Goal: Task Accomplishment & Management: Use online tool/utility

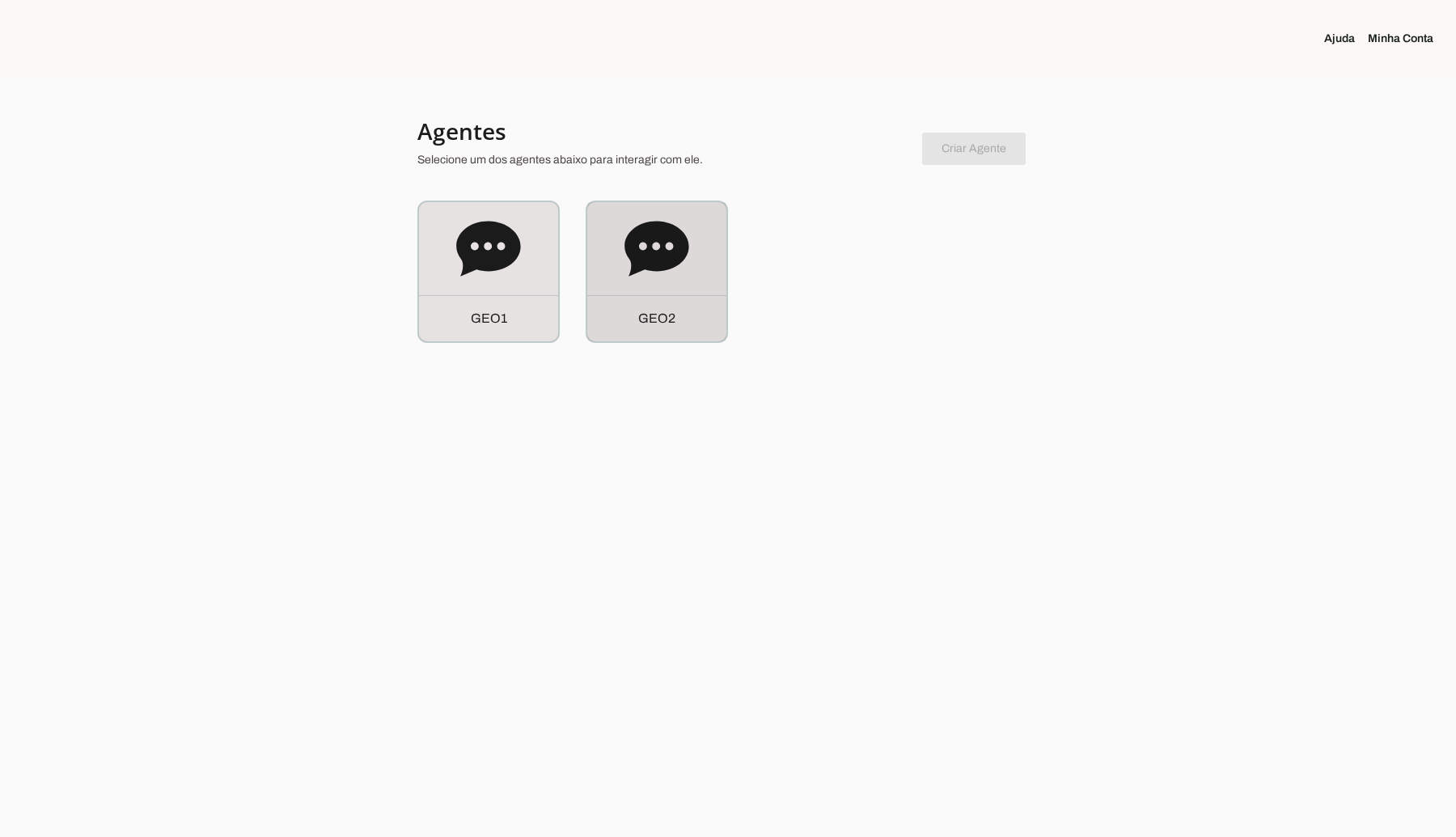
click at [694, 282] on div "G E O 2" at bounding box center [657, 272] width 139 height 139
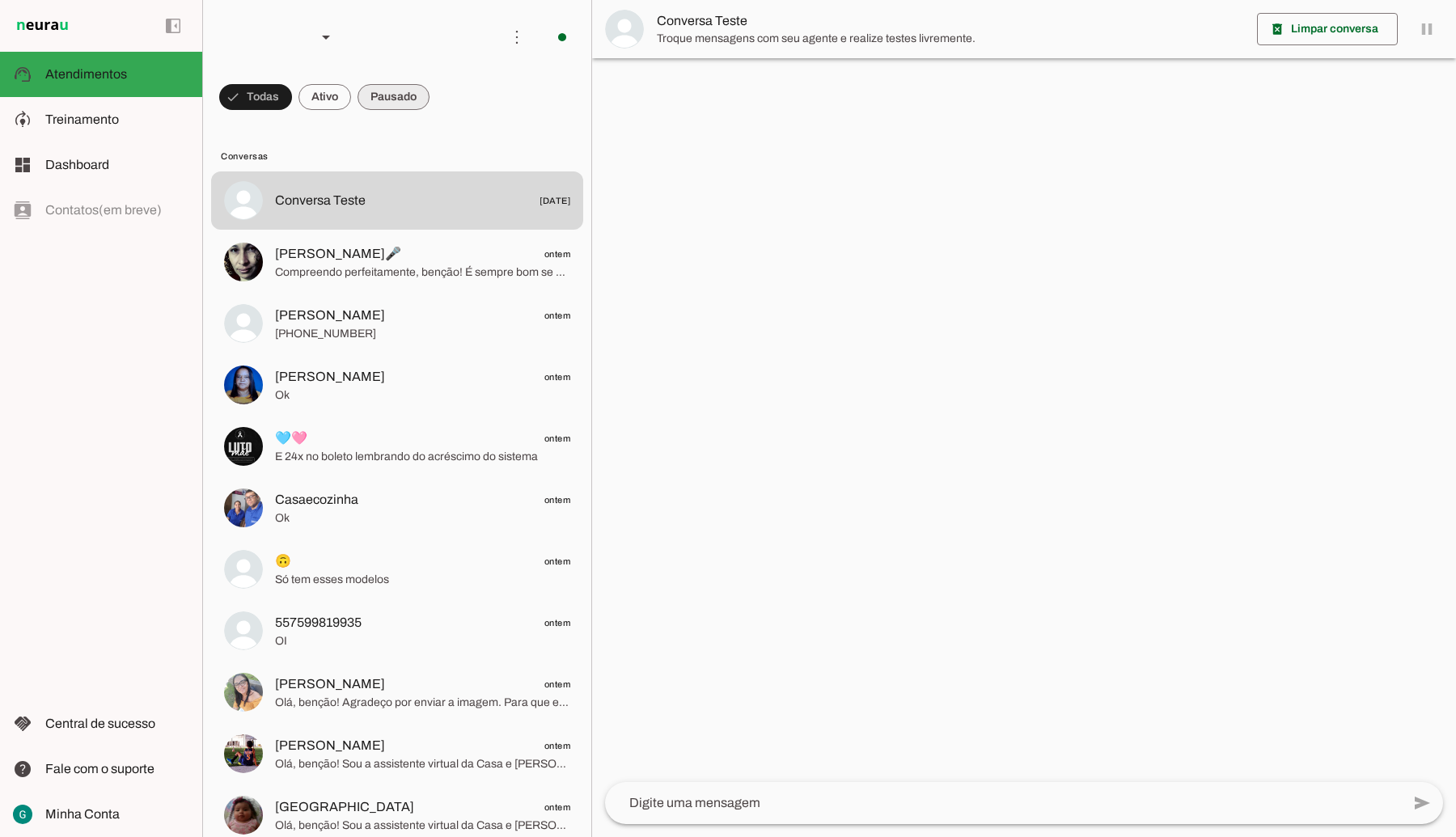
click at [402, 99] on span at bounding box center [394, 97] width 72 height 39
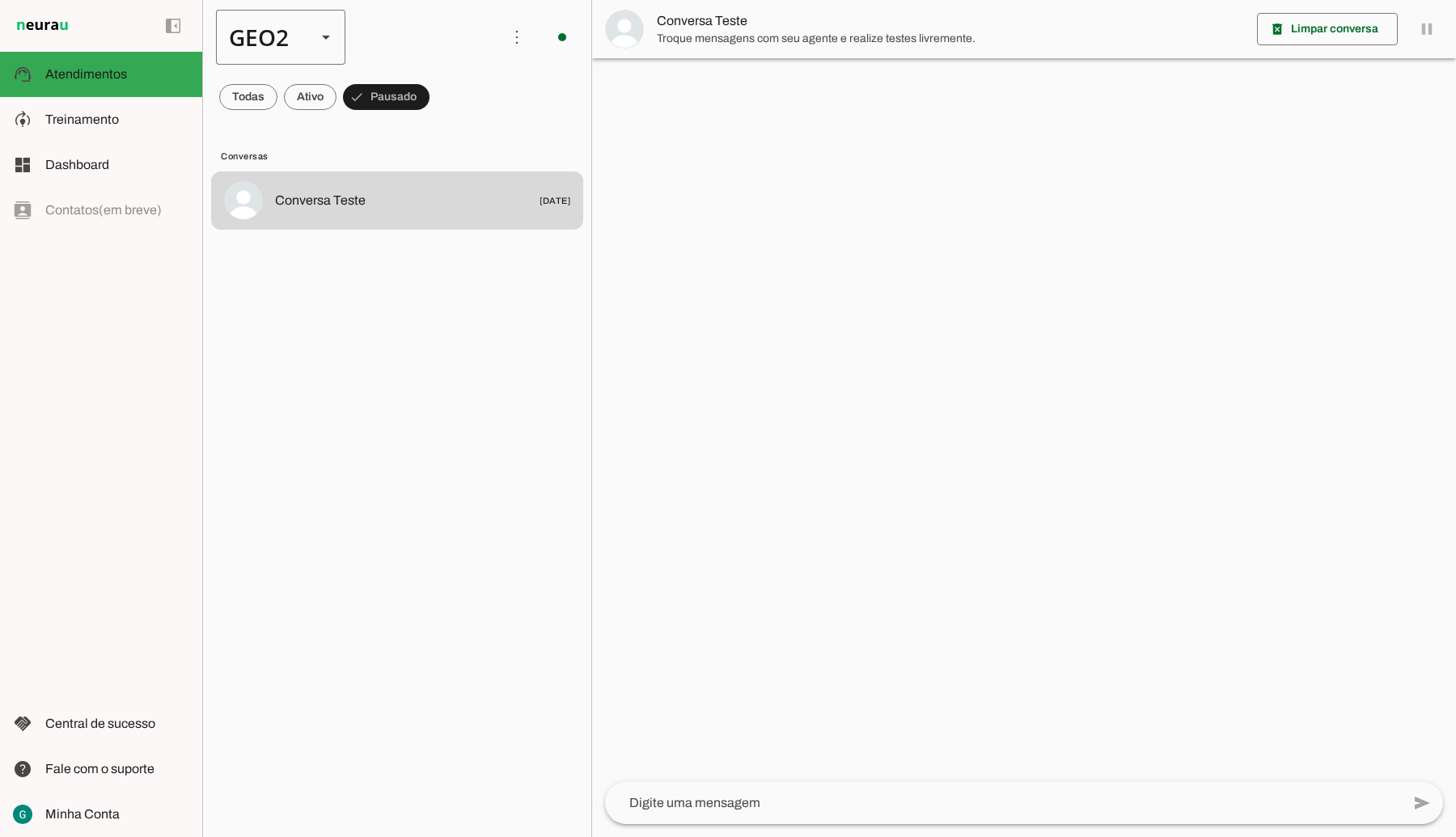
click at [288, 20] on div "GEO2" at bounding box center [260, 37] width 88 height 55
click at [0, 0] on slot "GEO1" at bounding box center [0, 0] width 0 height 0
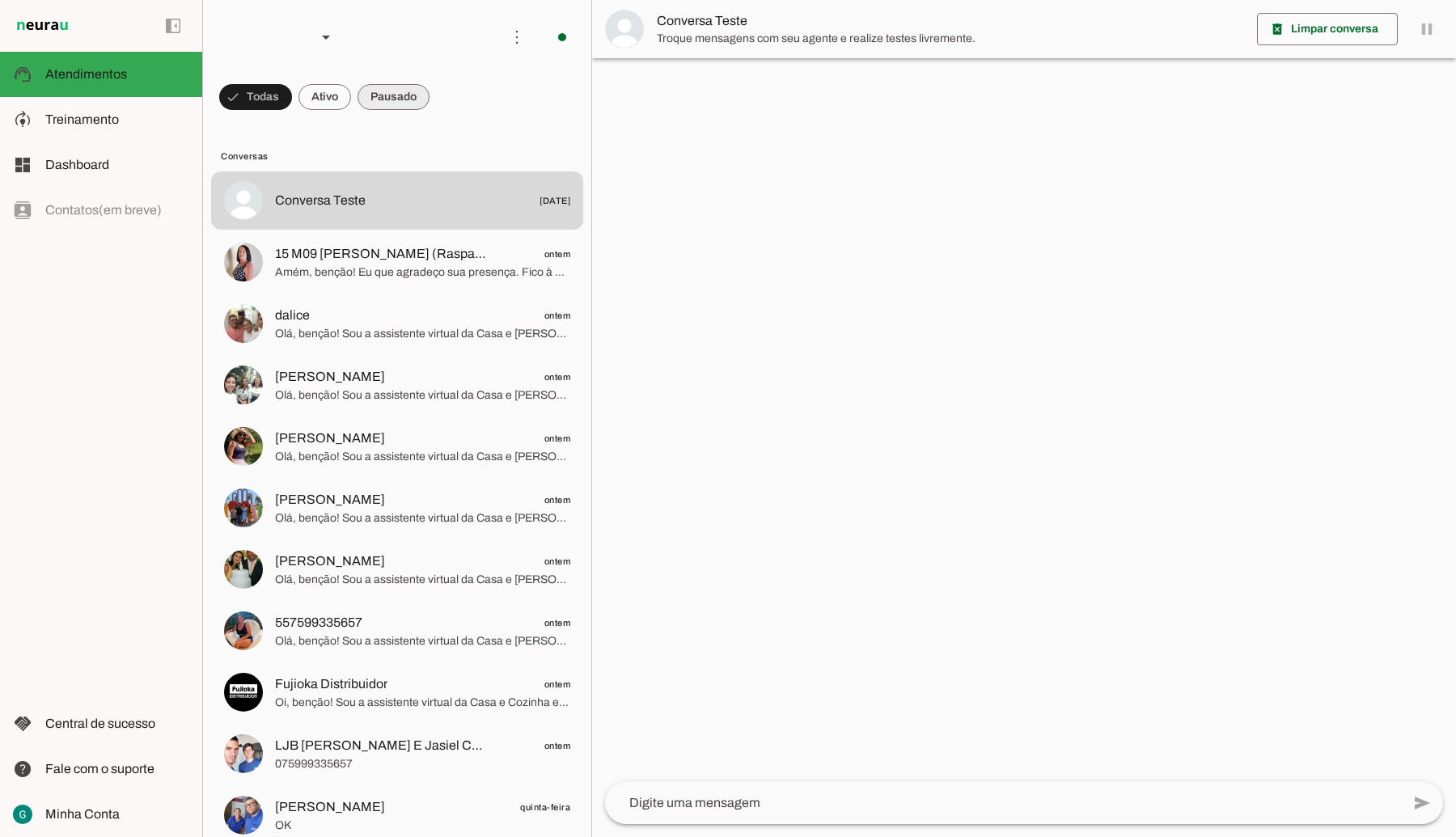
click at [395, 94] on span at bounding box center [394, 97] width 72 height 39
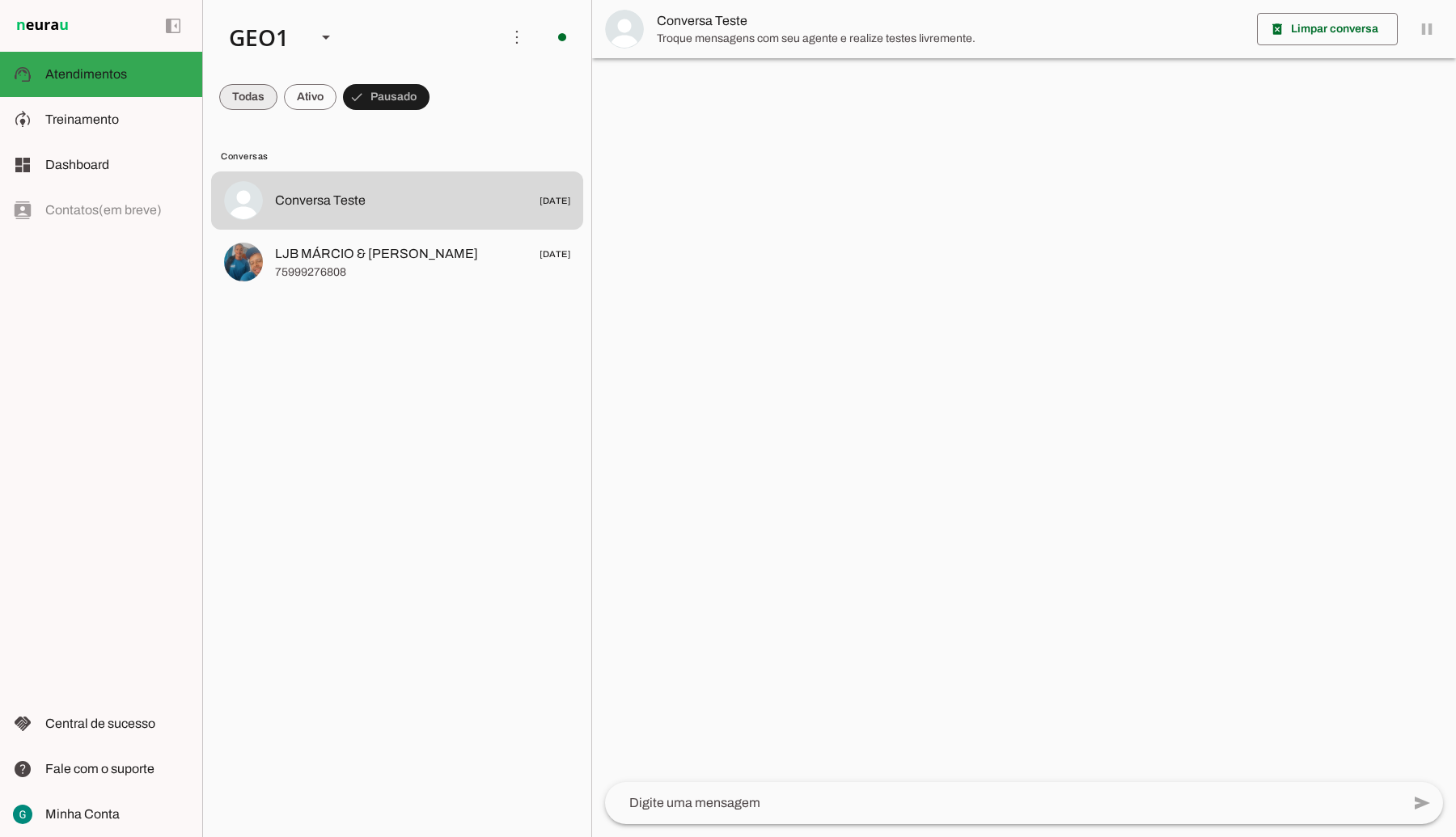
click at [241, 100] on span at bounding box center [247, 97] width 58 height 39
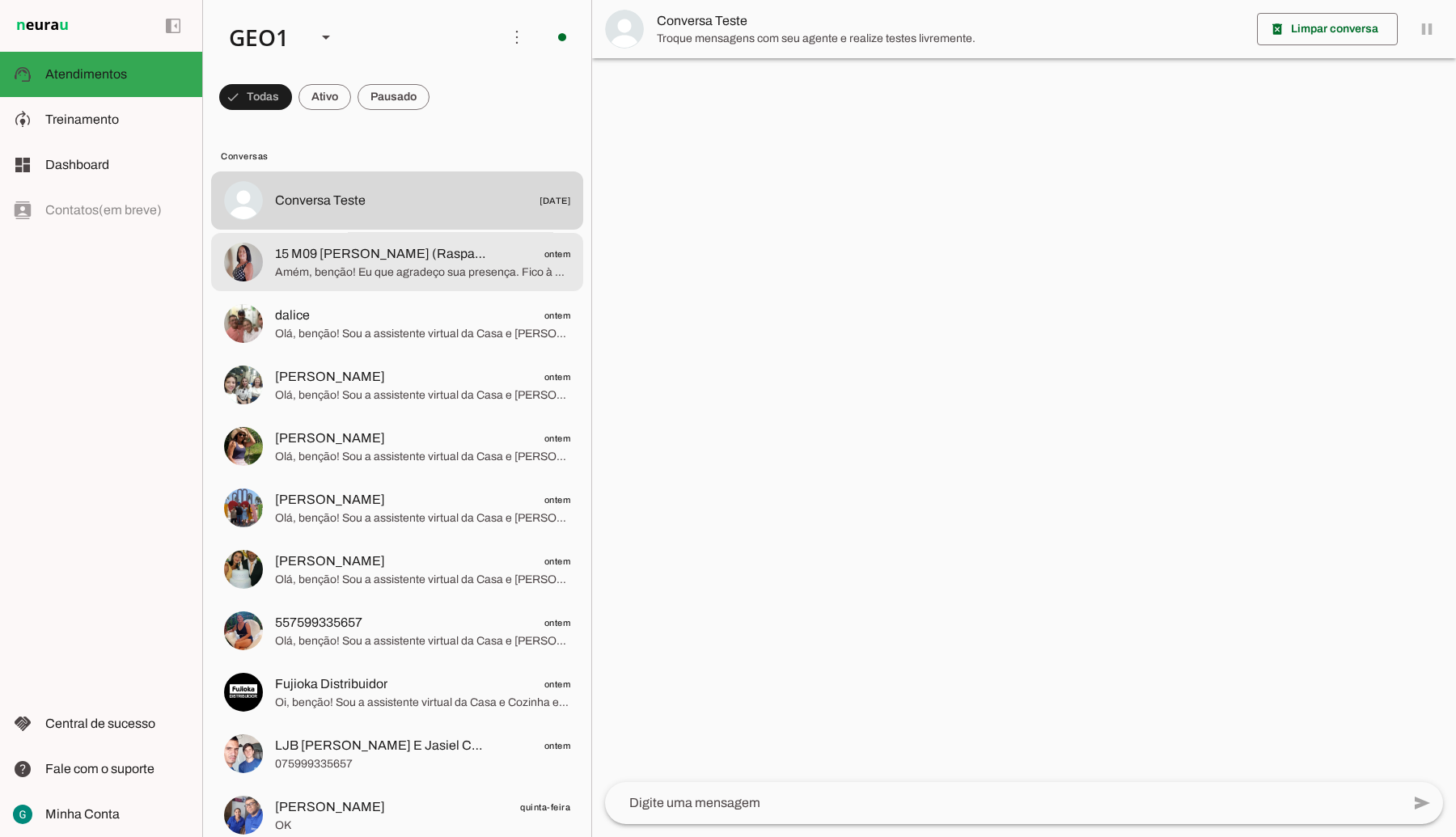
click at [399, 264] on span "Amém, benção! Eu que agradeço sua presença. Fico à disposição sempre que precis…" at bounding box center [423, 271] width 295 height 16
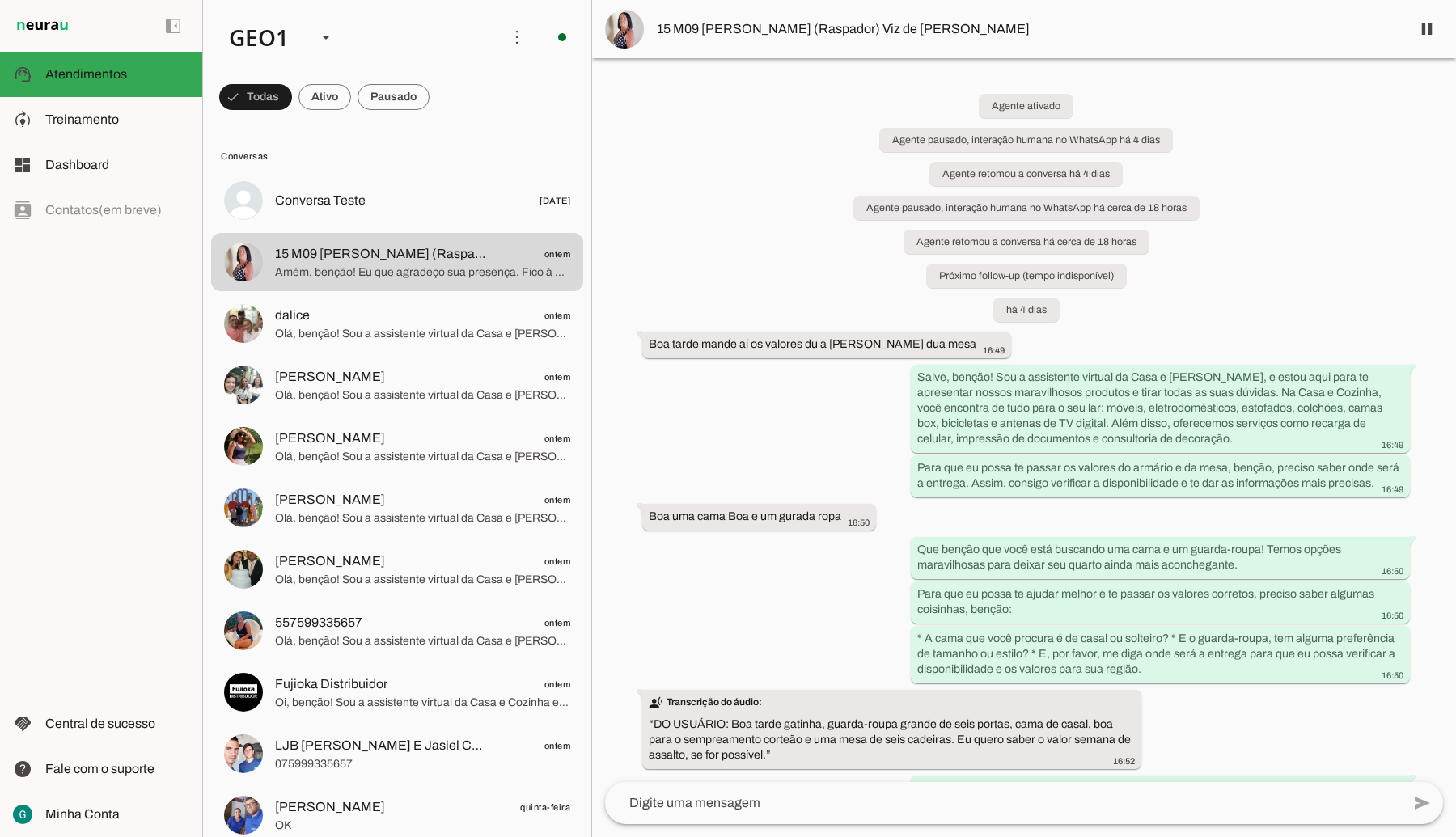
click at [798, 573] on div "Agente ativado Agente pausado, interação humana no WhatsApp há 4 dias Agente re…" at bounding box center [1024, 419] width 864 height 724
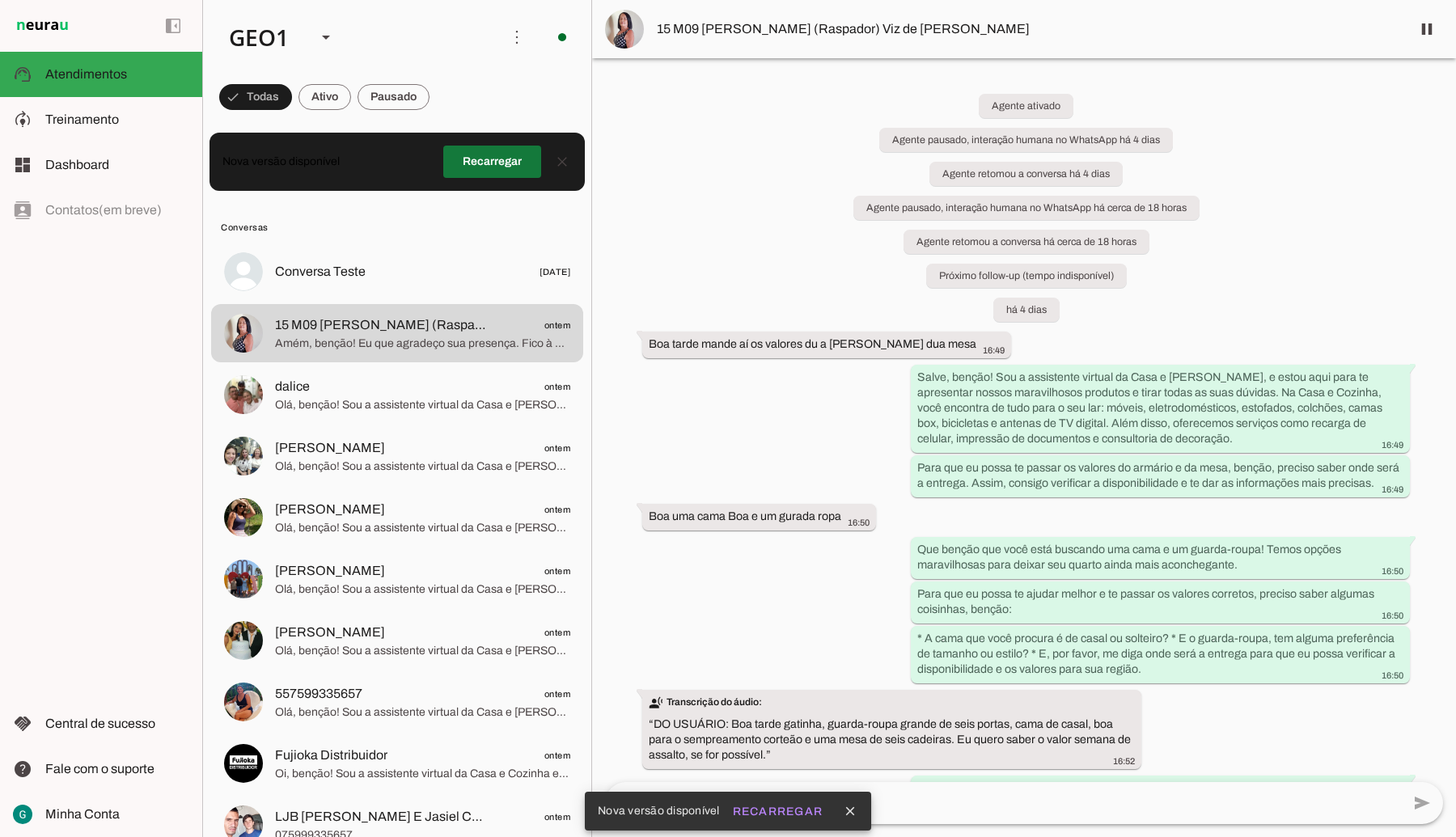
click at [483, 165] on span at bounding box center [492, 162] width 98 height 39
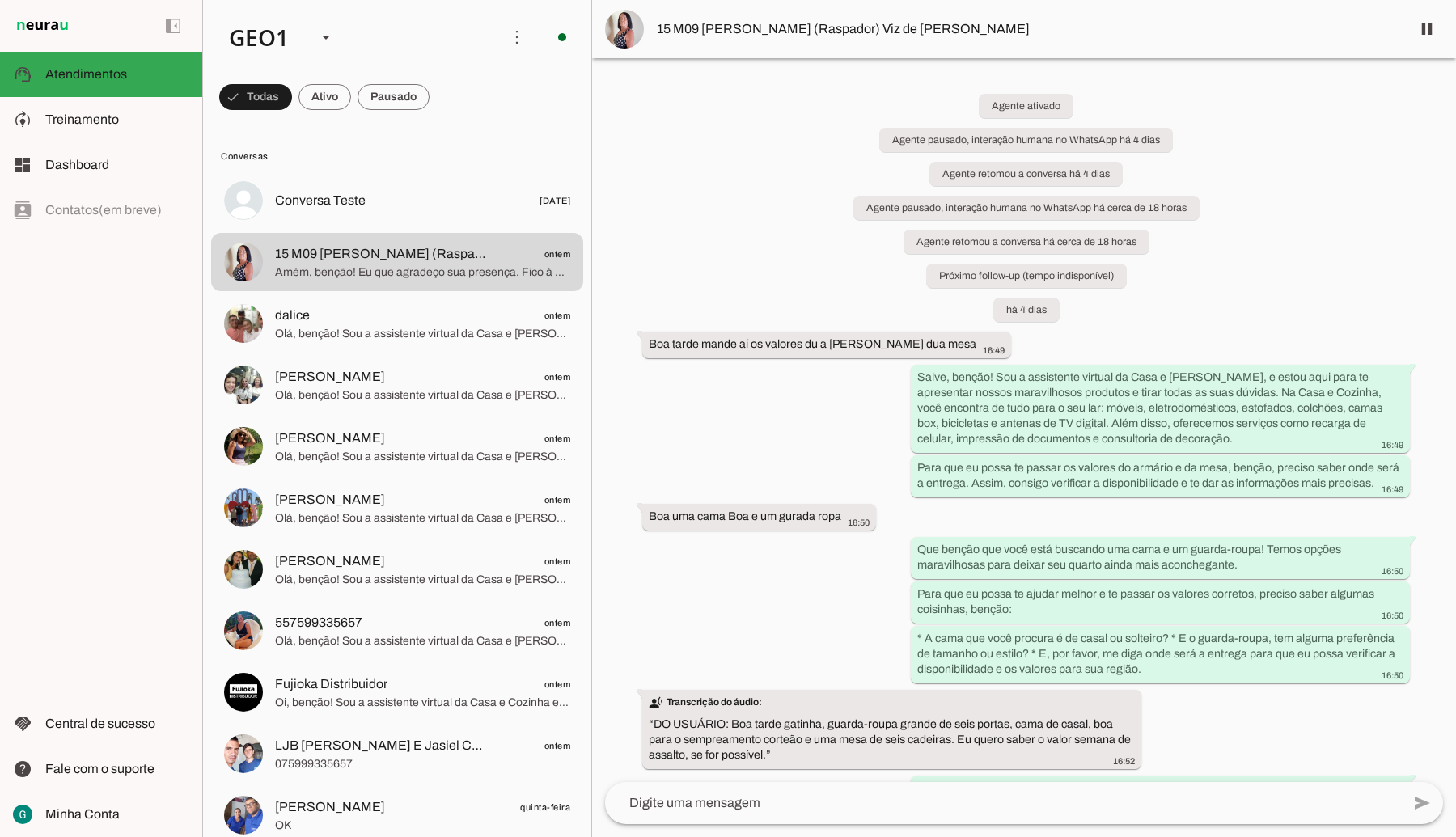
click at [771, 475] on div "Agente ativado Agente pausado, interação humana no WhatsApp há 4 dias Agente re…" at bounding box center [1024, 419] width 864 height 724
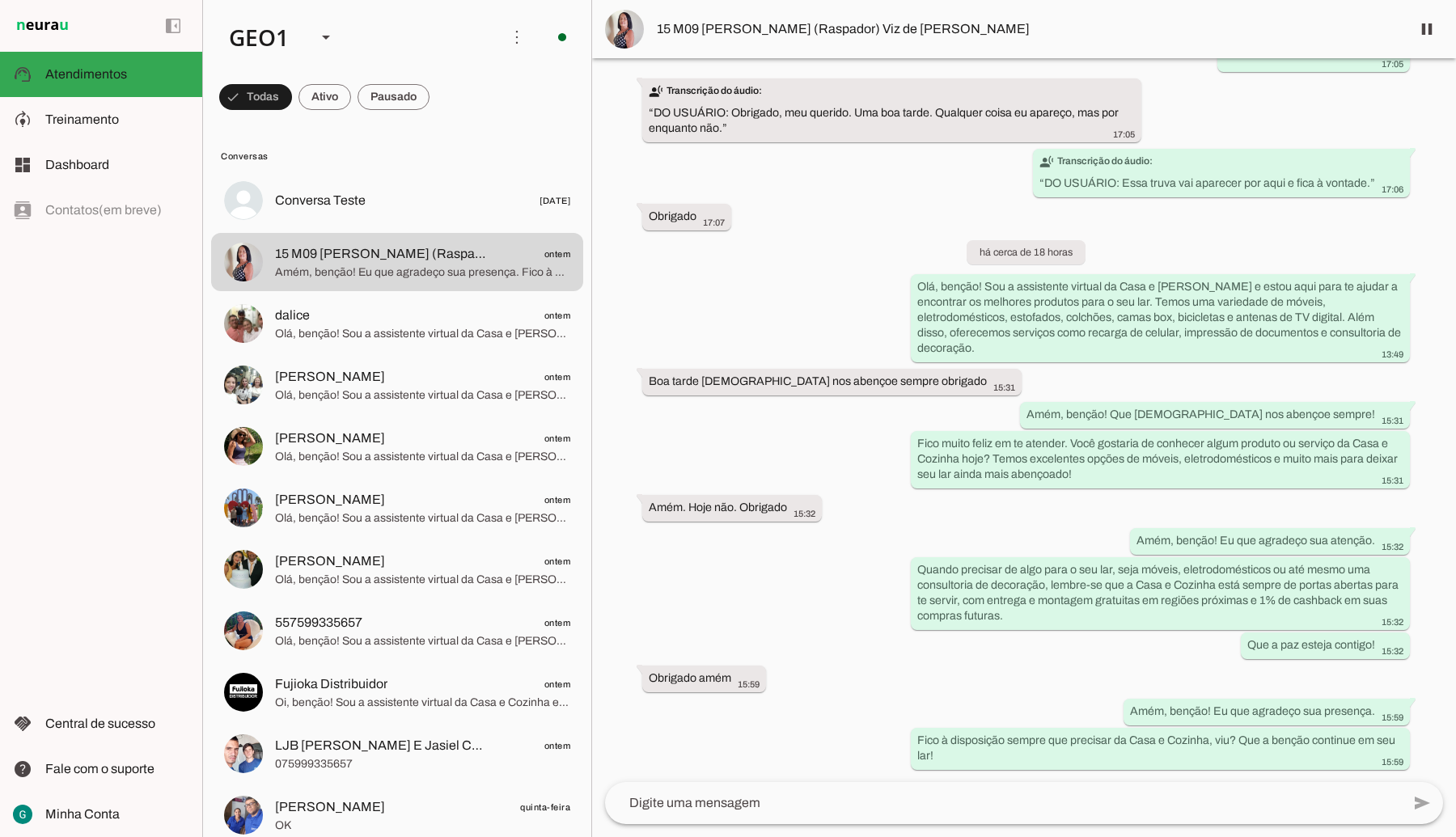
scroll to position [3426, 0]
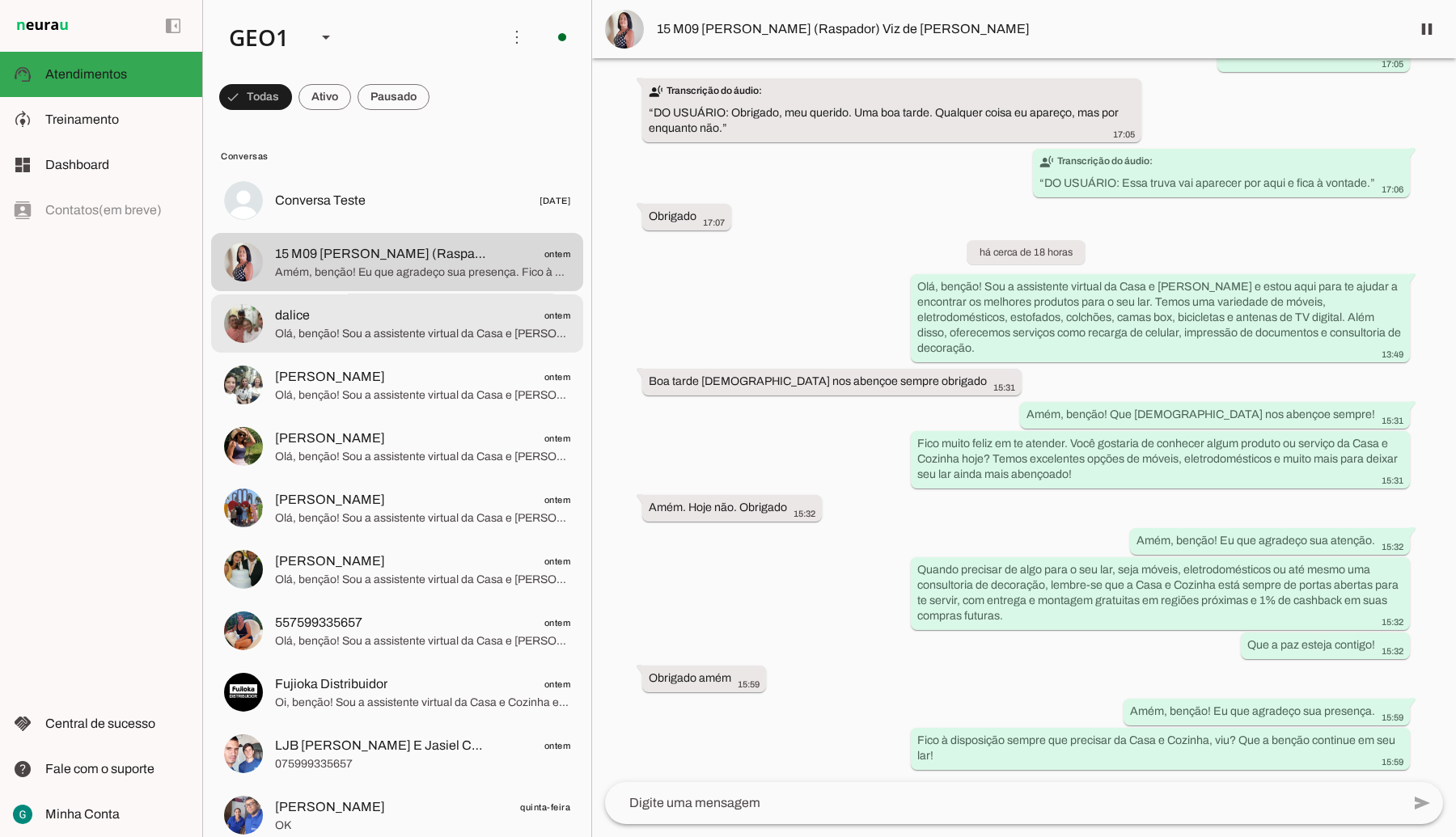
click at [333, 320] on span "dalice ontem" at bounding box center [423, 315] width 295 height 20
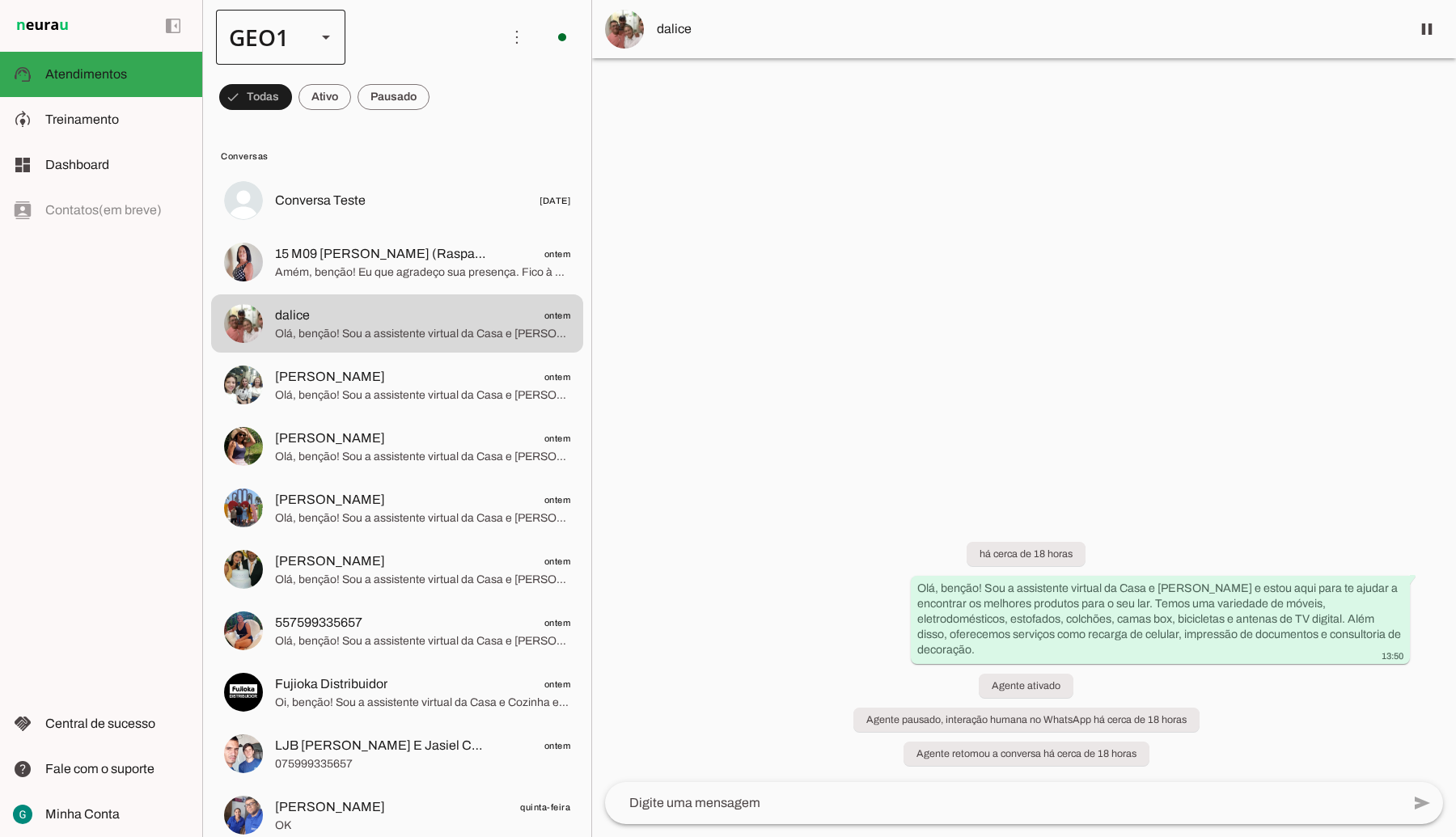
click at [314, 33] on div at bounding box center [325, 37] width 39 height 55
click at [445, 139] on slot at bounding box center [497, 148] width 104 height 19
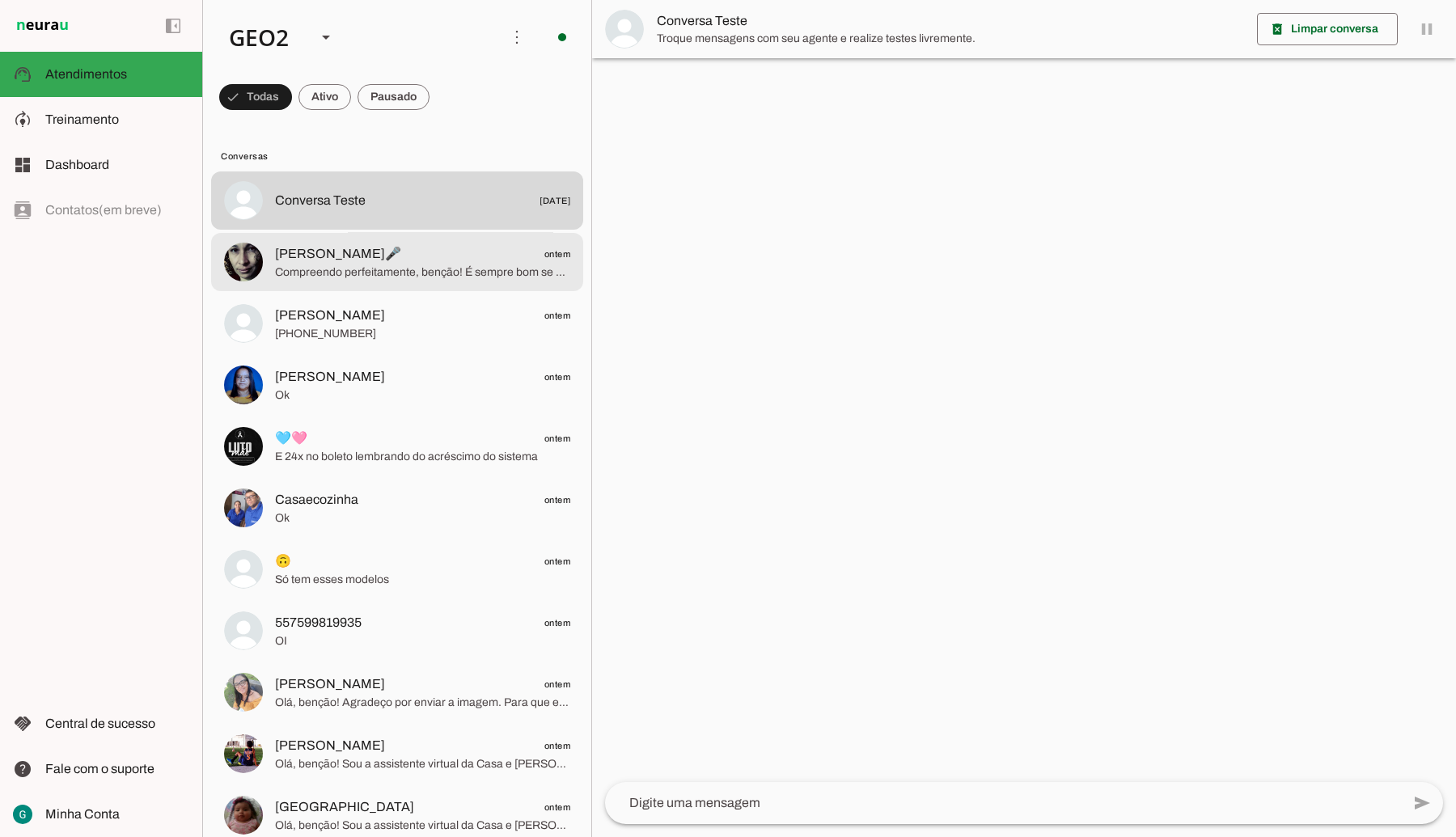
click at [332, 259] on span "[PERSON_NAME]🎤" at bounding box center [338, 254] width 127 height 19
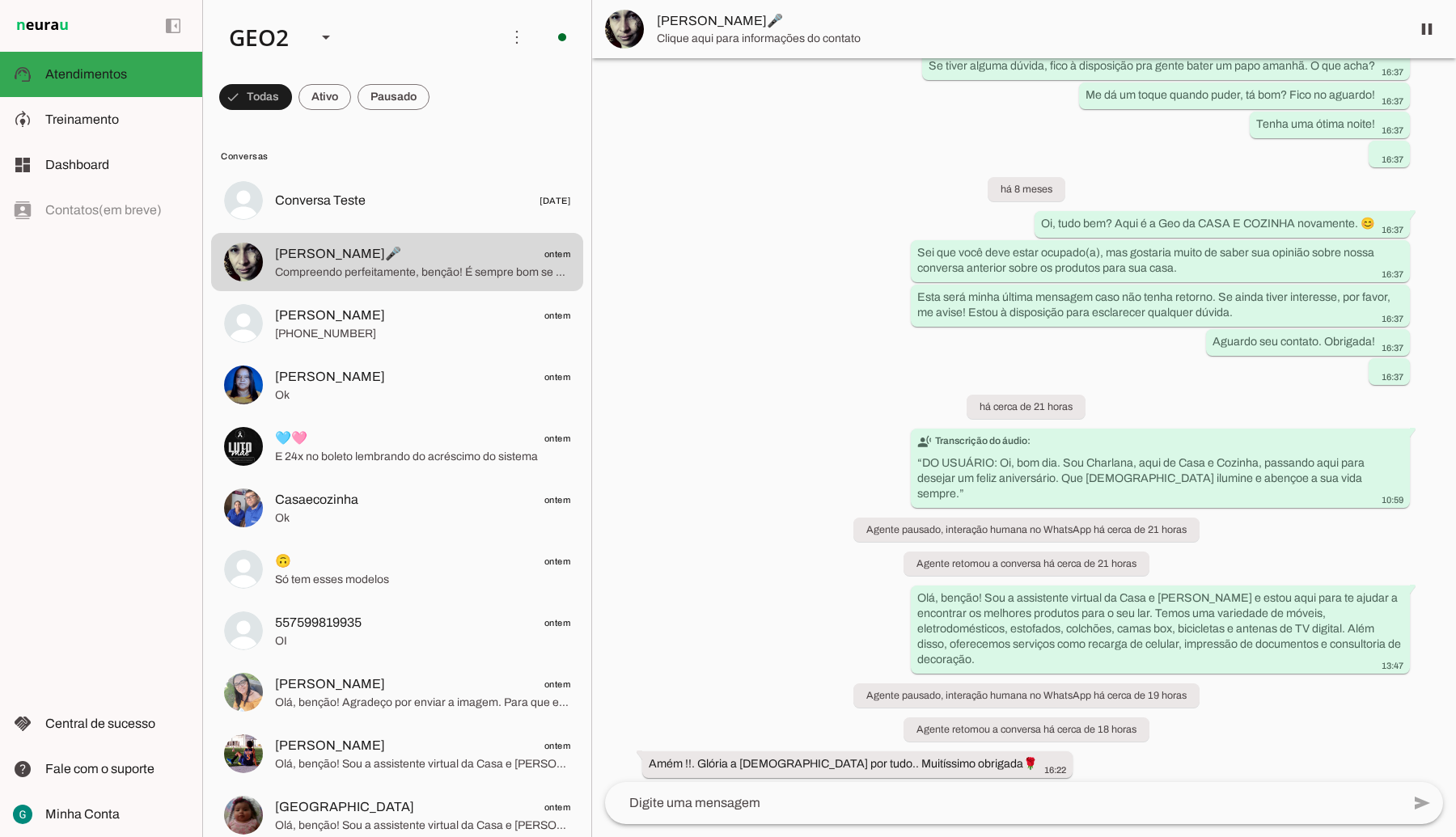
scroll to position [844, 0]
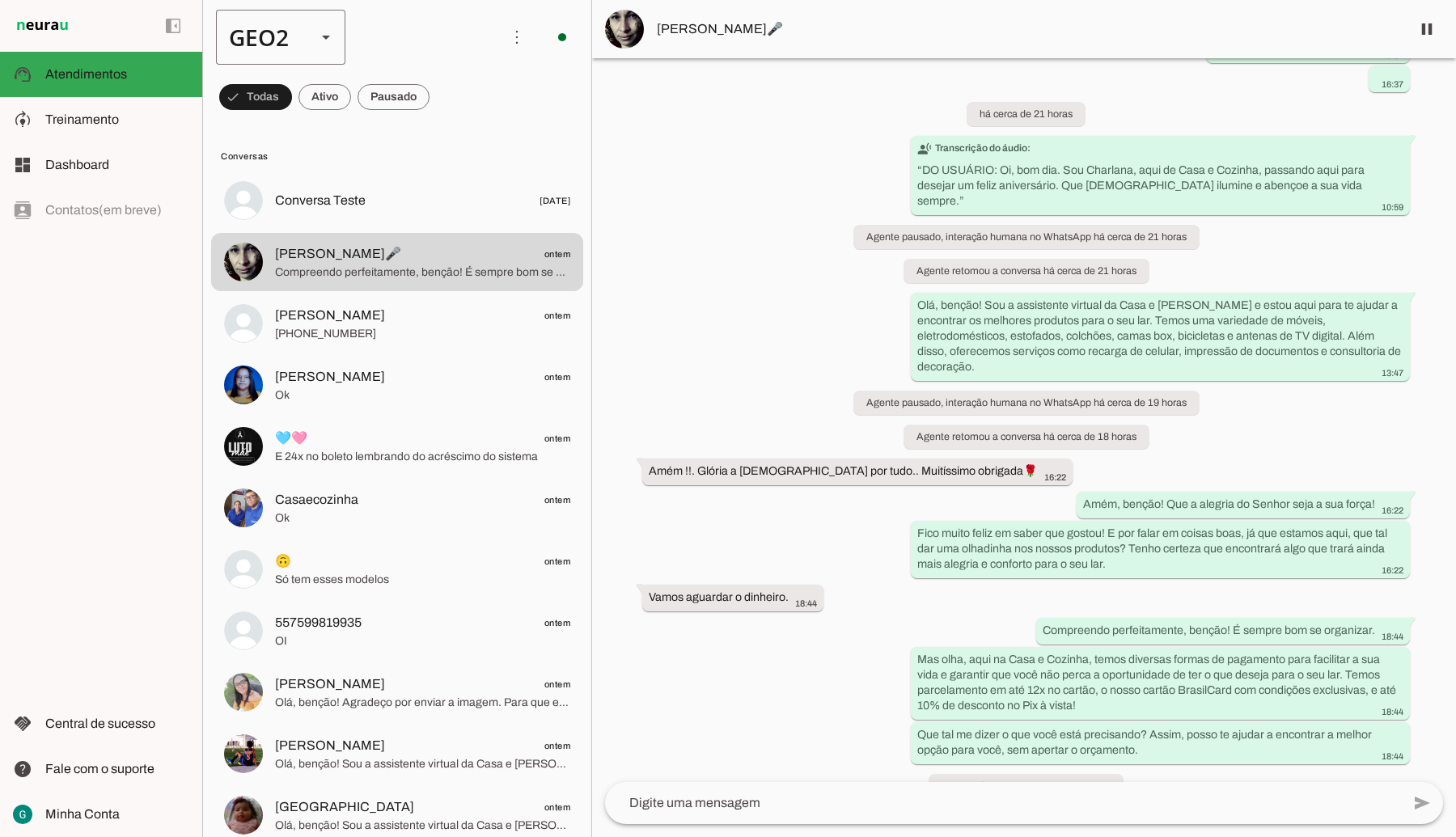
click at [273, 38] on div "GEO2" at bounding box center [260, 37] width 88 height 55
click at [432, 127] on md-item "GEO2" at bounding box center [497, 149] width 129 height 46
